Goal: Navigation & Orientation: Understand site structure

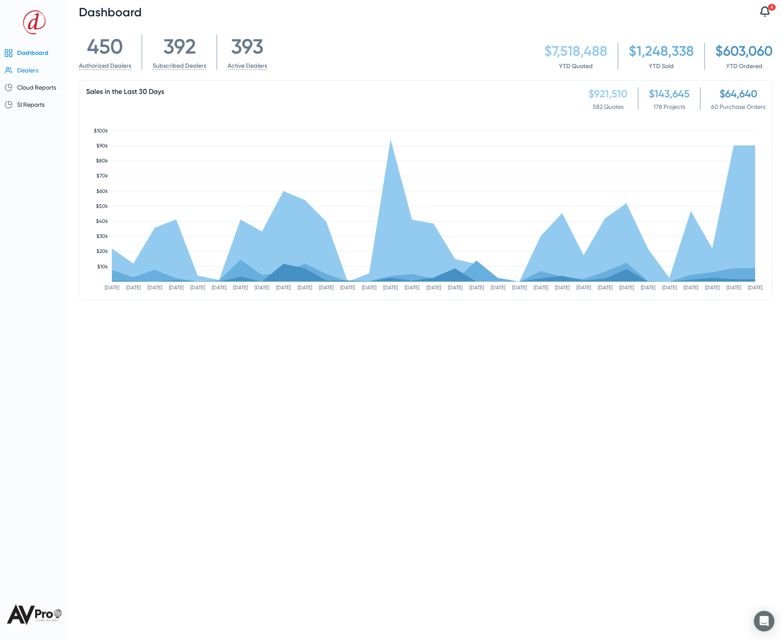
click at [30, 69] on span "Dealers" at bounding box center [27, 70] width 21 height 7
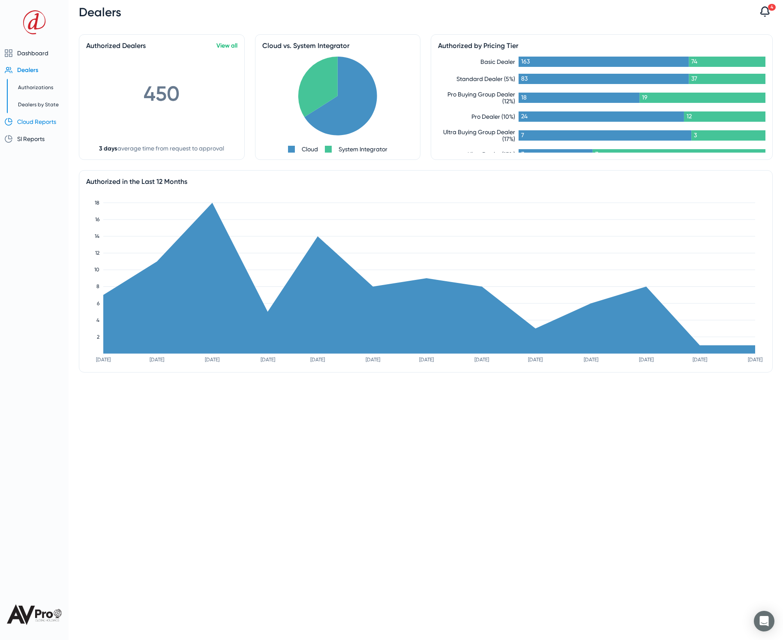
click at [38, 123] on span "Cloud Reports" at bounding box center [36, 121] width 39 height 7
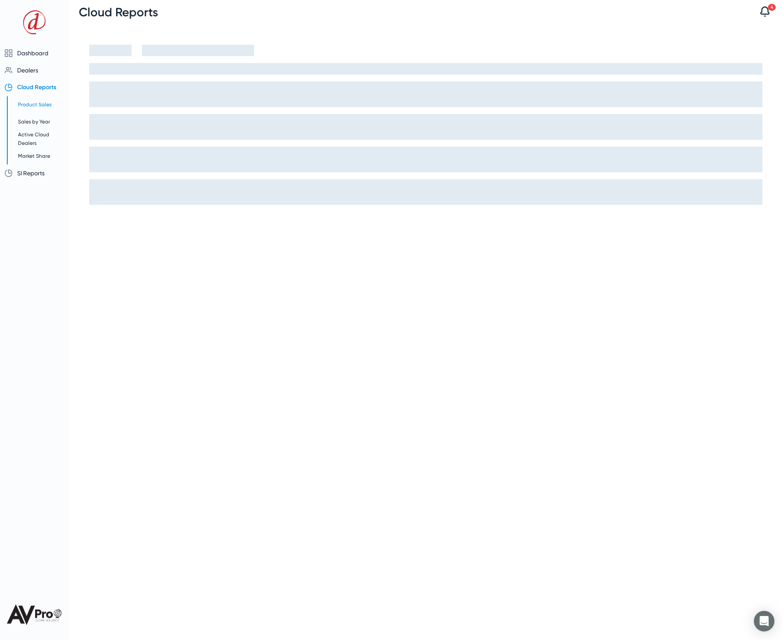
click at [39, 104] on span "Product Sales" at bounding box center [34, 105] width 33 height 6
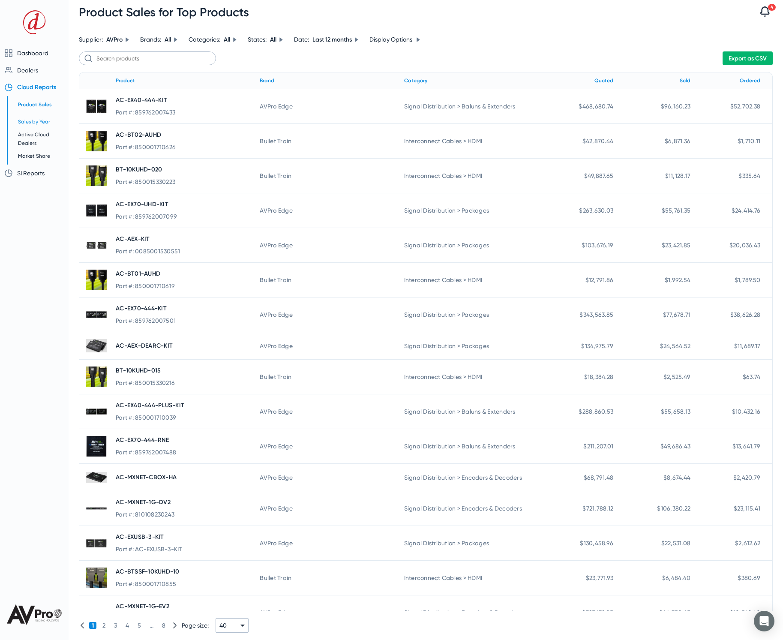
click at [40, 121] on span "Sales by Year" at bounding box center [34, 122] width 32 height 6
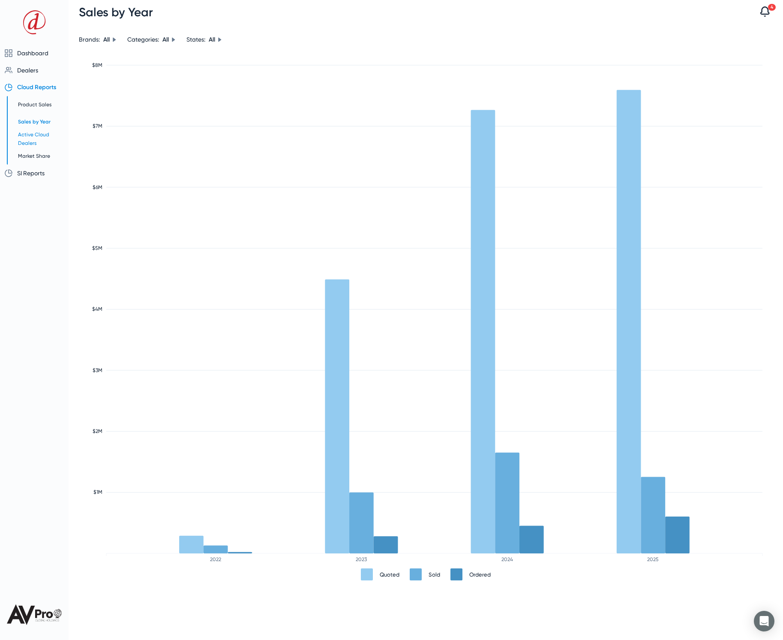
click at [36, 134] on span "Active Cloud Dealers" at bounding box center [33, 139] width 31 height 15
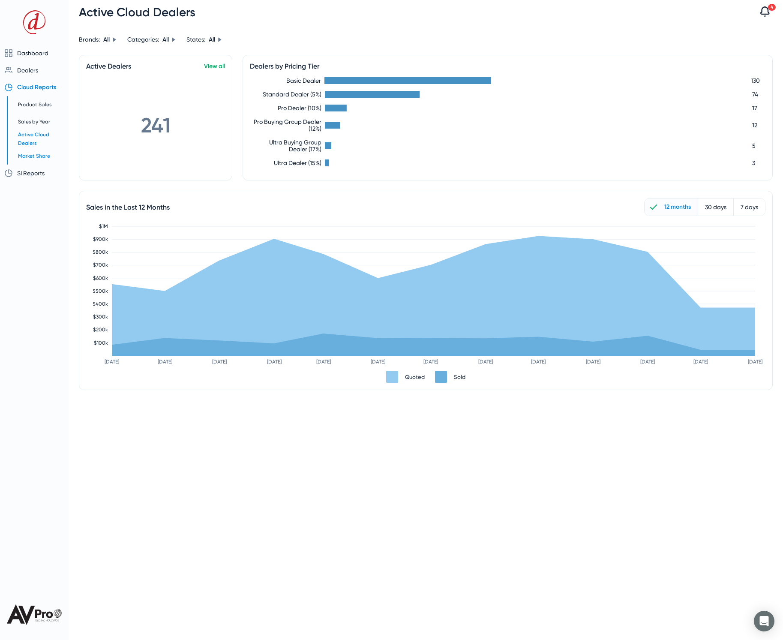
click at [37, 158] on span "Market Share" at bounding box center [34, 156] width 32 height 6
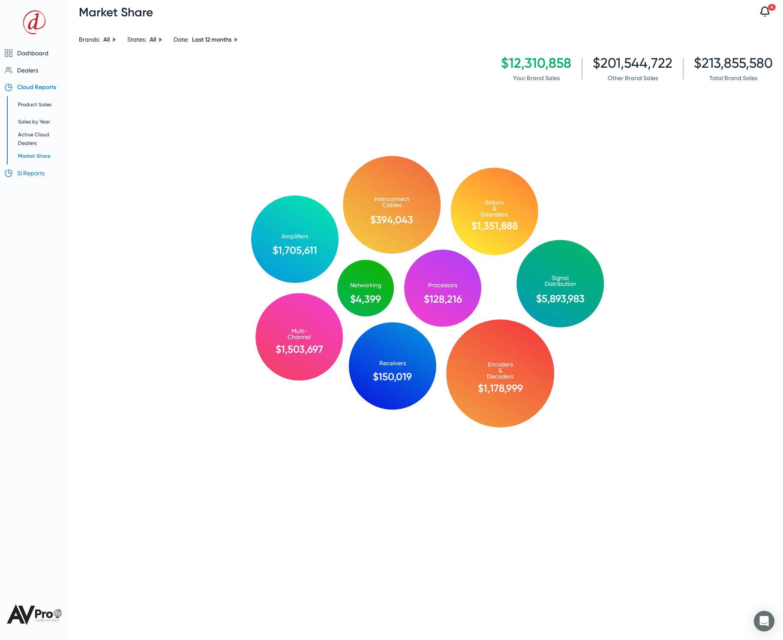
click at [21, 173] on span "SI Reports" at bounding box center [30, 173] width 27 height 7
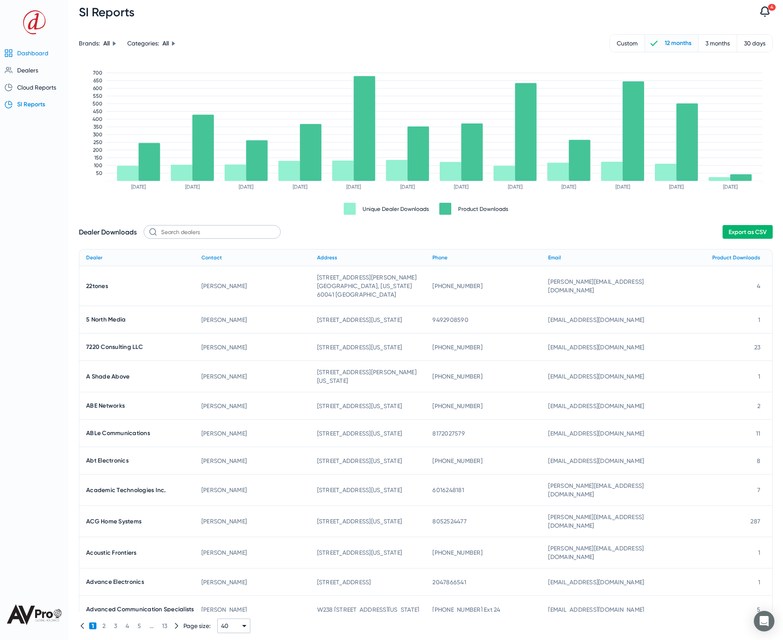
click at [21, 52] on span "Dashboard" at bounding box center [32, 53] width 31 height 7
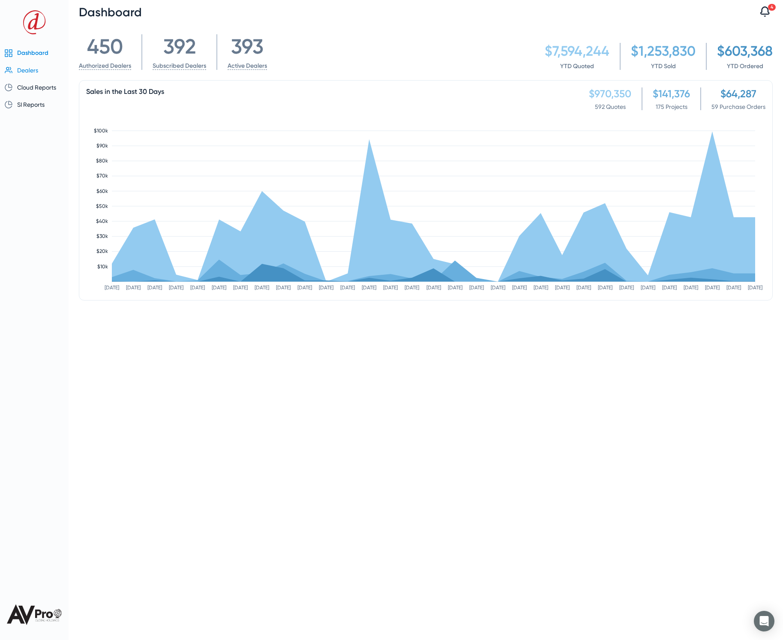
click at [25, 71] on span "Dealers" at bounding box center [27, 70] width 21 height 7
